Goal: Navigation & Orientation: Find specific page/section

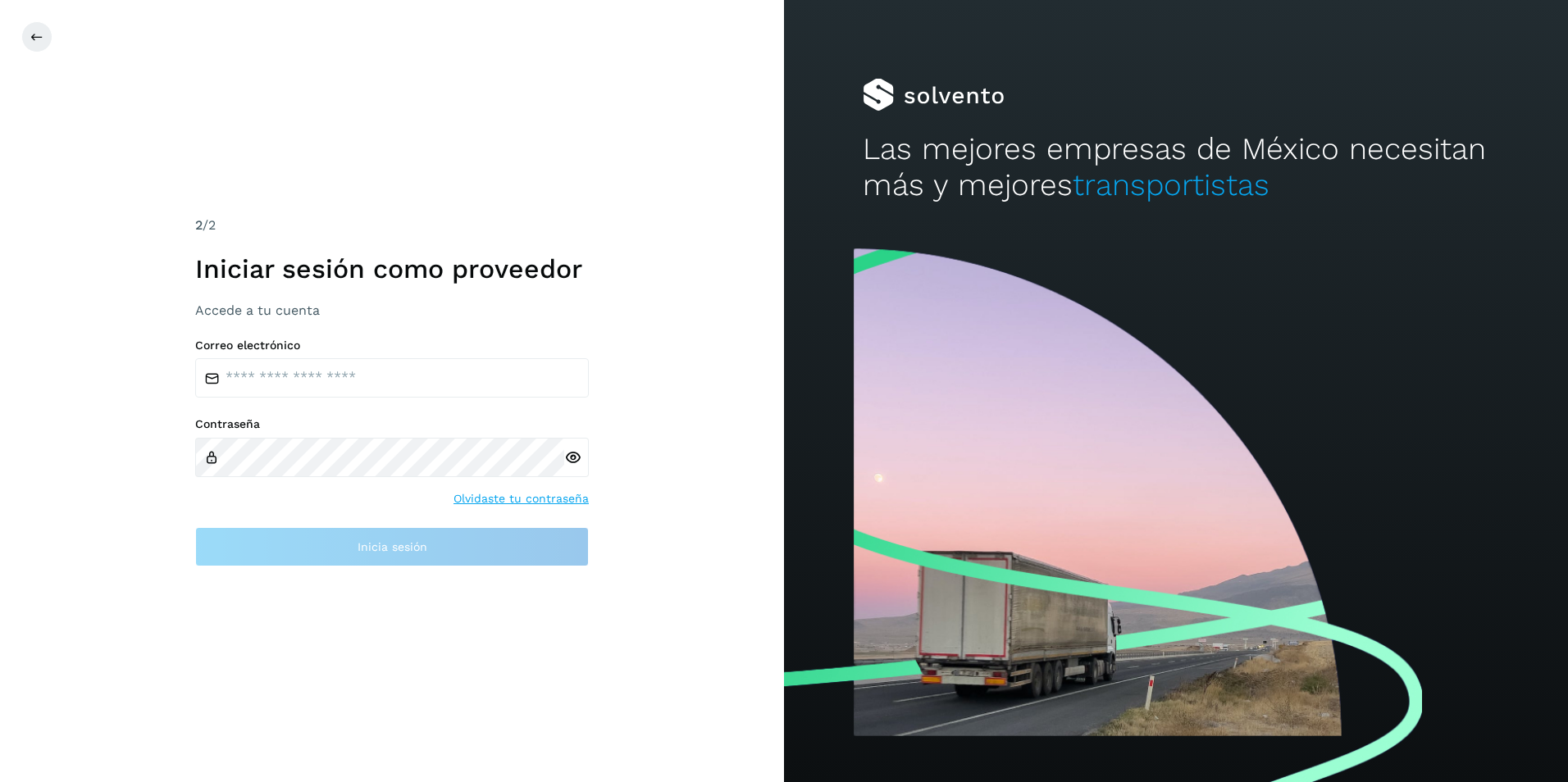
drag, startPoint x: 1074, startPoint y: 279, endPoint x: 1074, endPoint y: 267, distance: 12.0
click at [1074, 270] on div at bounding box center [1175, 510] width 784 height 542
drag, startPoint x: 1135, startPoint y: 189, endPoint x: 1006, endPoint y: 177, distance: 129.6
click at [1130, 188] on span "transportistas" at bounding box center [1171, 185] width 197 height 35
drag, startPoint x: 979, startPoint y: 181, endPoint x: 985, endPoint y: 201, distance: 20.9
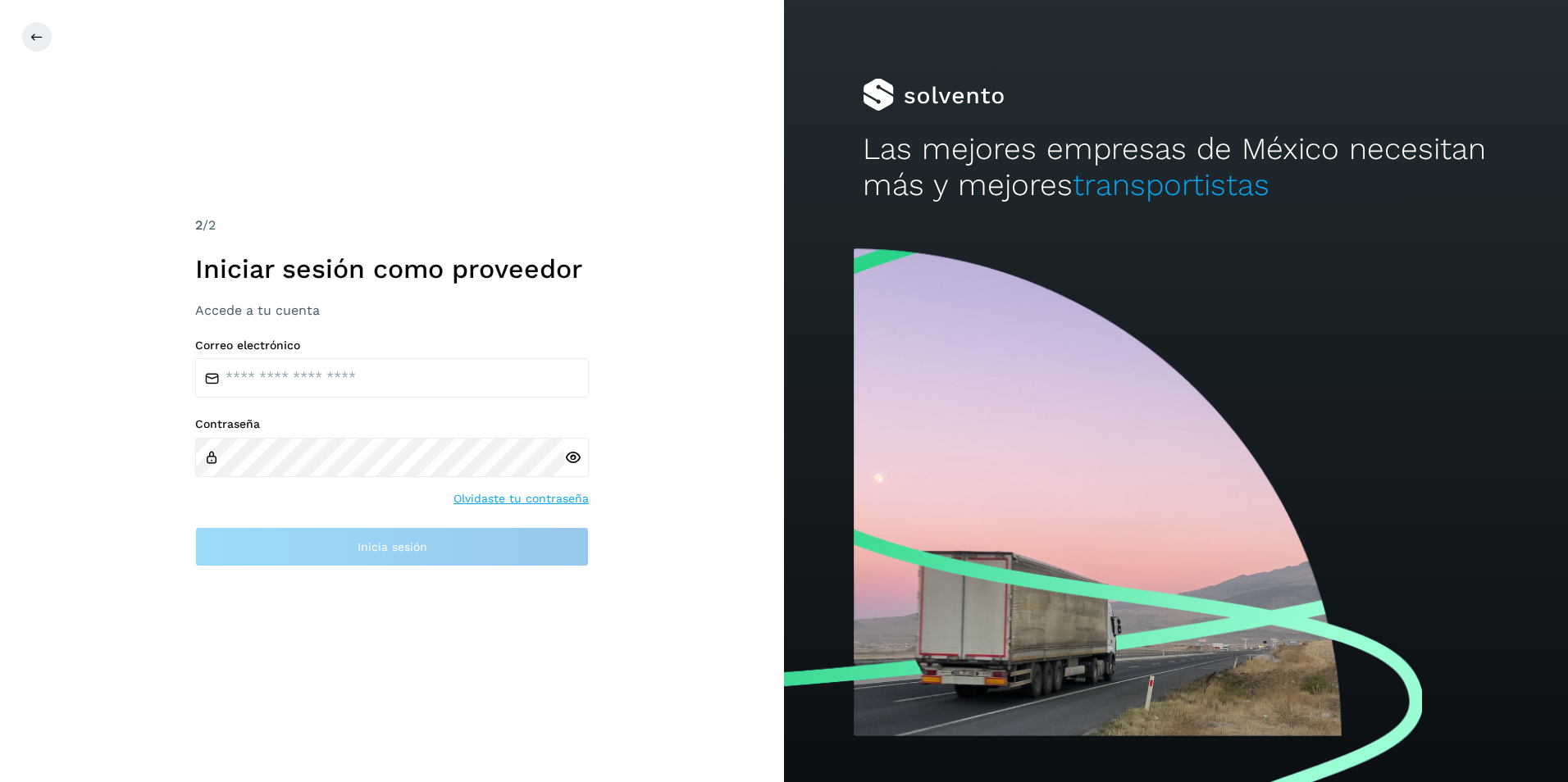
click at [983, 195] on h2 "Las mejores empresas de México necesitan más y mejores transportistas" at bounding box center [1176, 167] width 627 height 73
drag, startPoint x: 668, startPoint y: 566, endPoint x: 646, endPoint y: 559, distance: 23.1
click at [668, 566] on div "2 /2 Iniciar sesión como proveedor Accede a tu cuenta Correo electrónico Contra…" at bounding box center [392, 391] width 784 height 782
click at [34, 35] on icon at bounding box center [37, 37] width 13 height 13
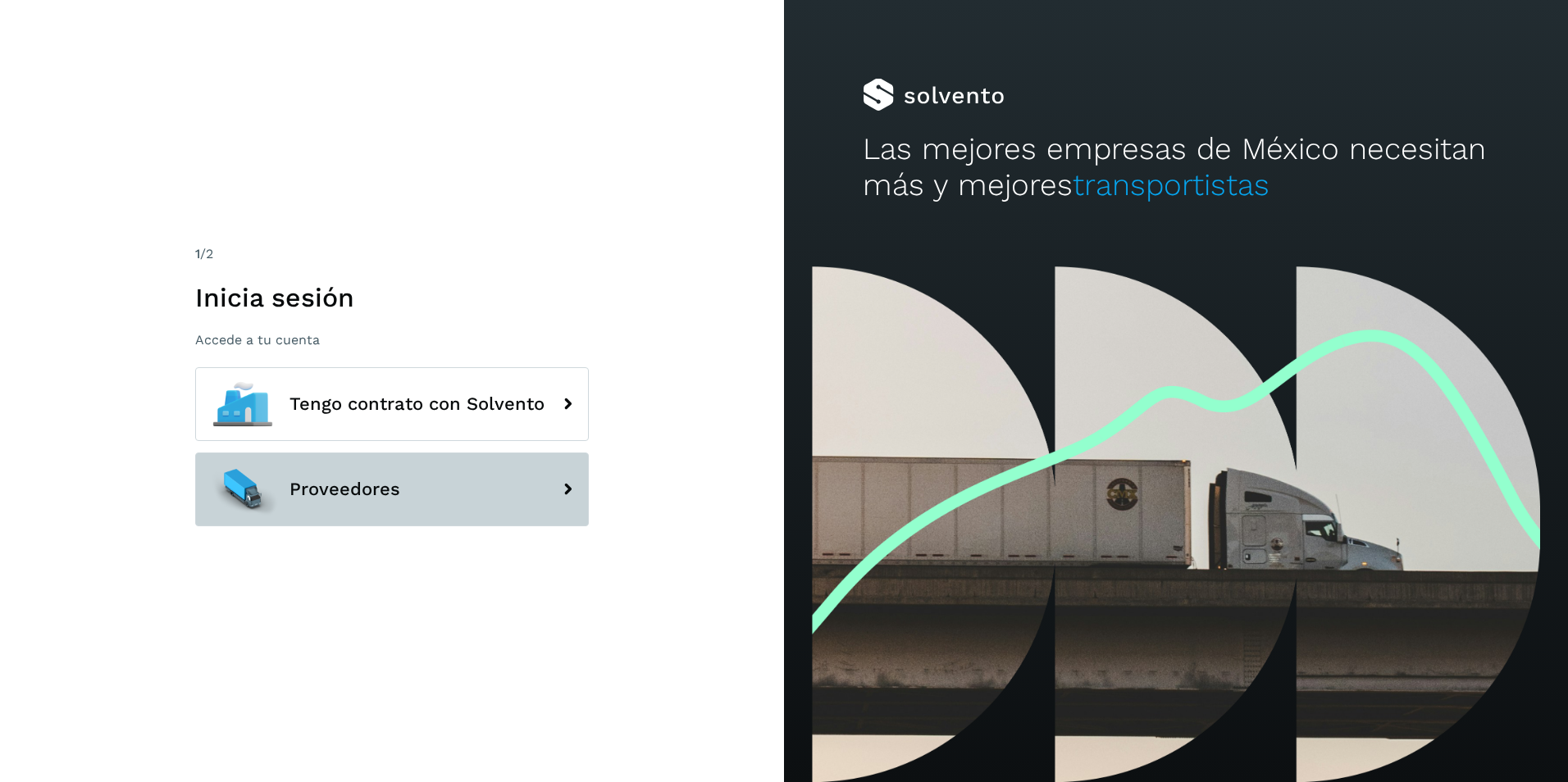
click at [486, 503] on button "Proveedores" at bounding box center [392, 489] width 394 height 74
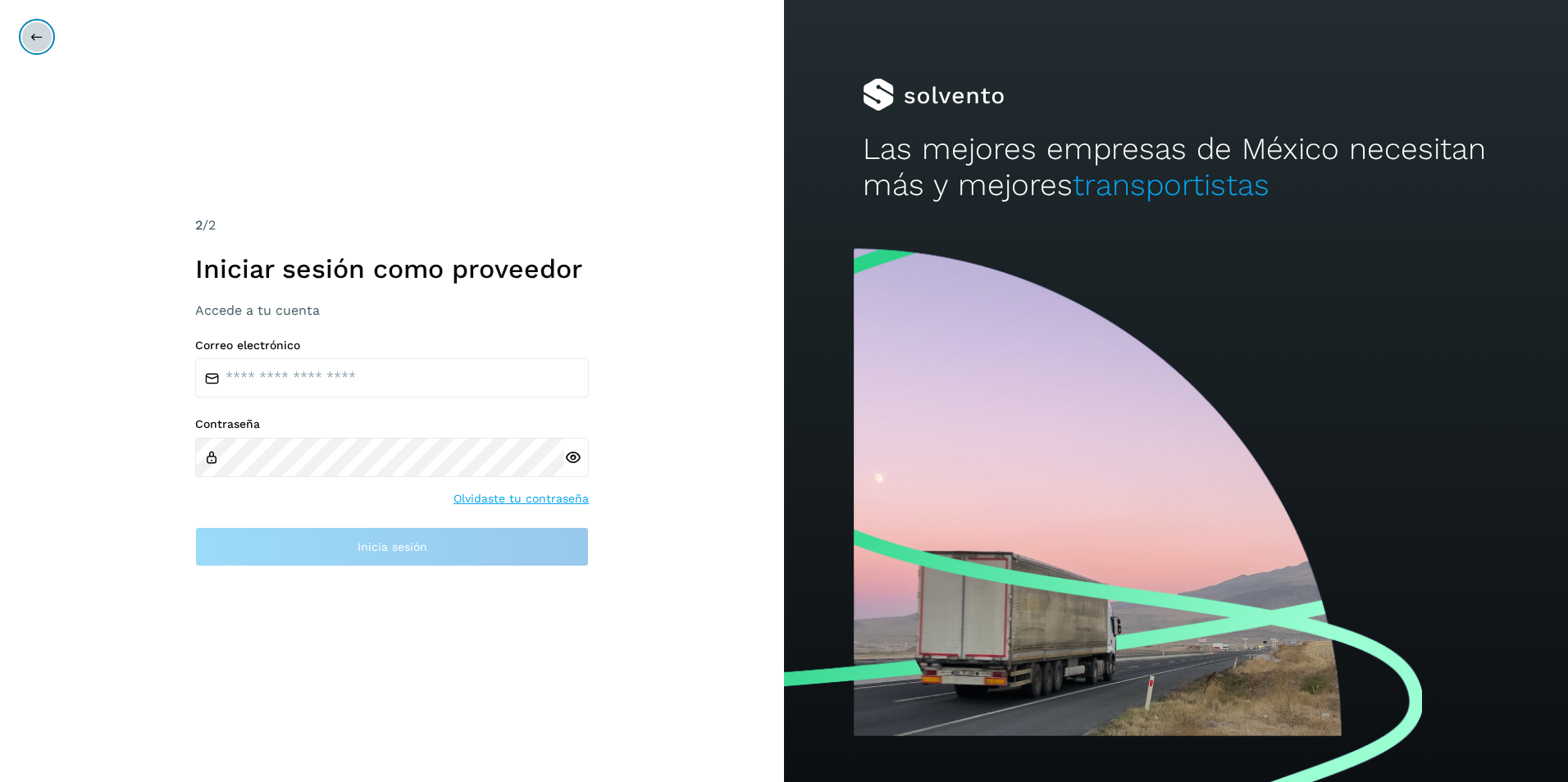
click at [38, 32] on icon at bounding box center [37, 37] width 13 height 13
